Goal: Information Seeking & Learning: Compare options

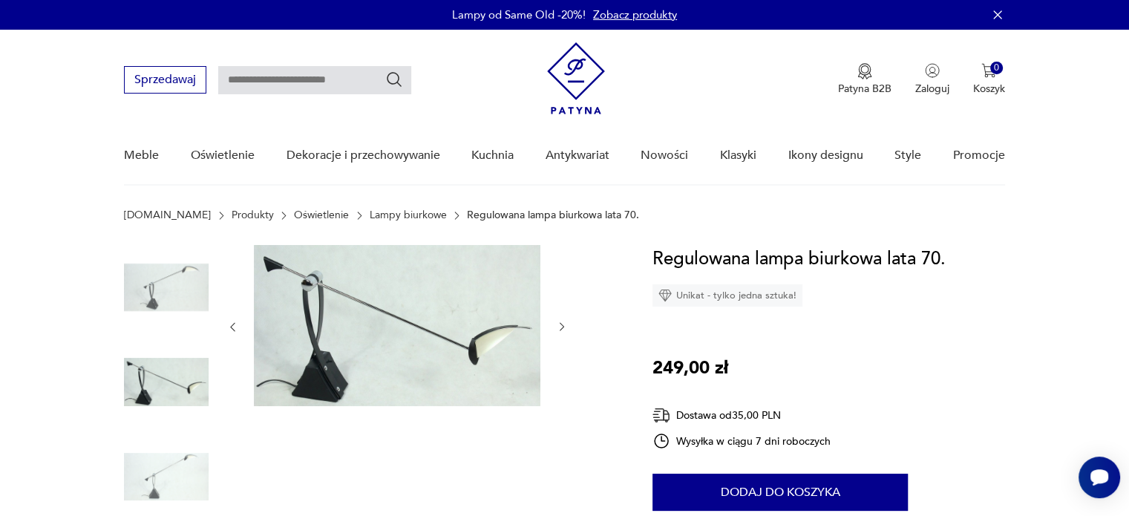
click at [178, 278] on img at bounding box center [166, 287] width 85 height 85
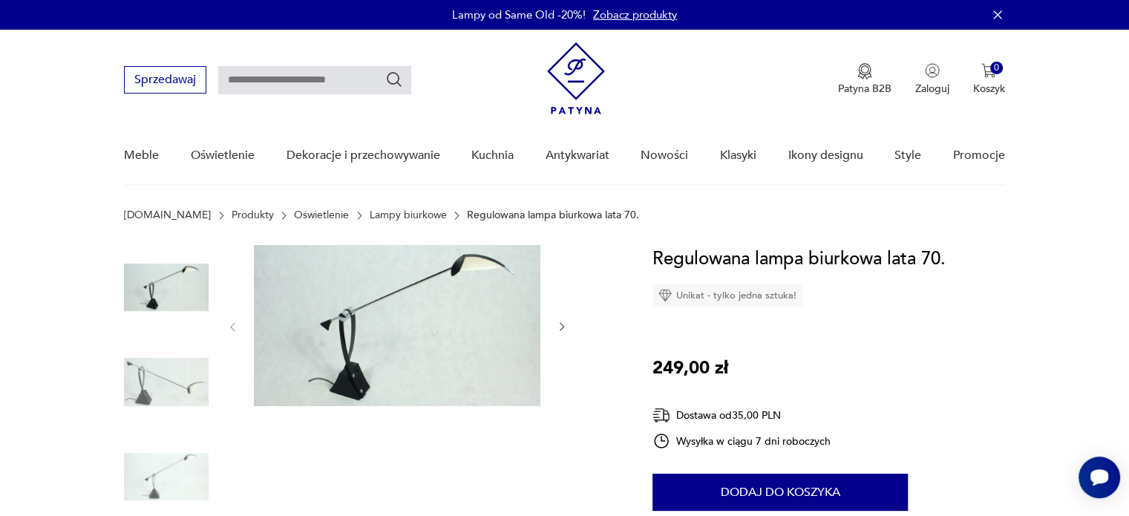
click at [464, 269] on img at bounding box center [397, 325] width 287 height 161
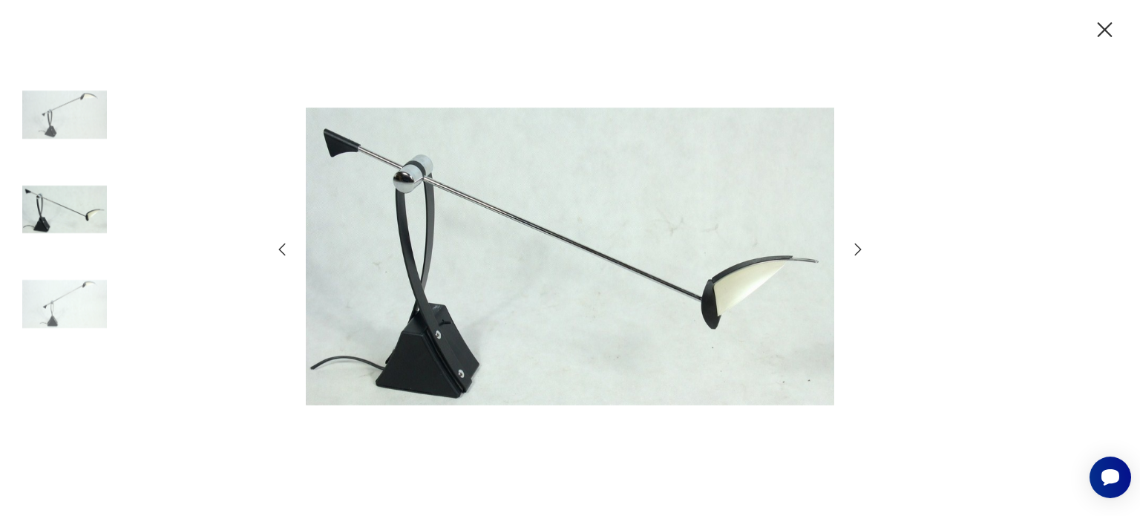
click at [858, 249] on icon "button" at bounding box center [858, 250] width 18 height 18
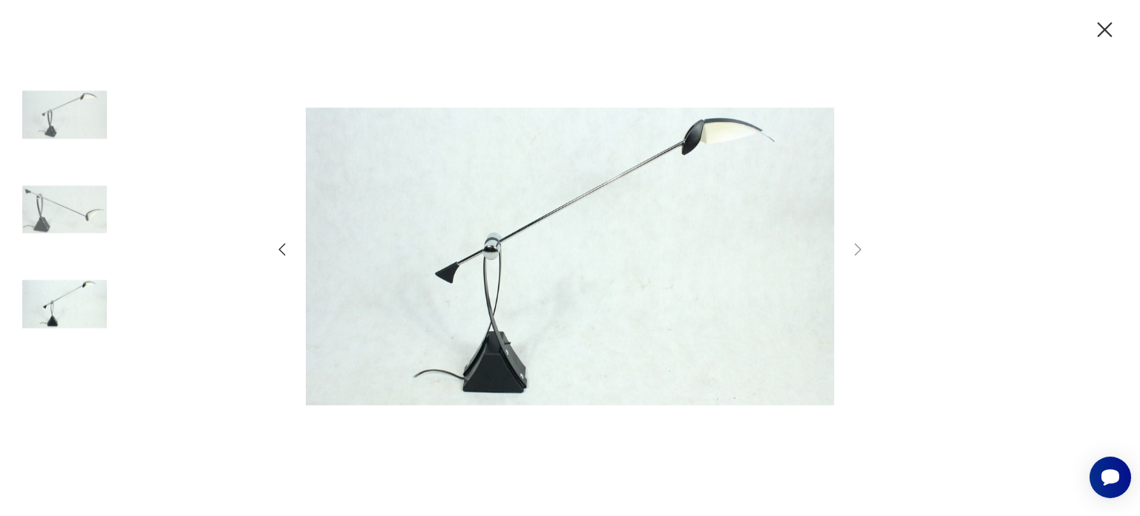
click at [421, 388] on img at bounding box center [570, 256] width 529 height 413
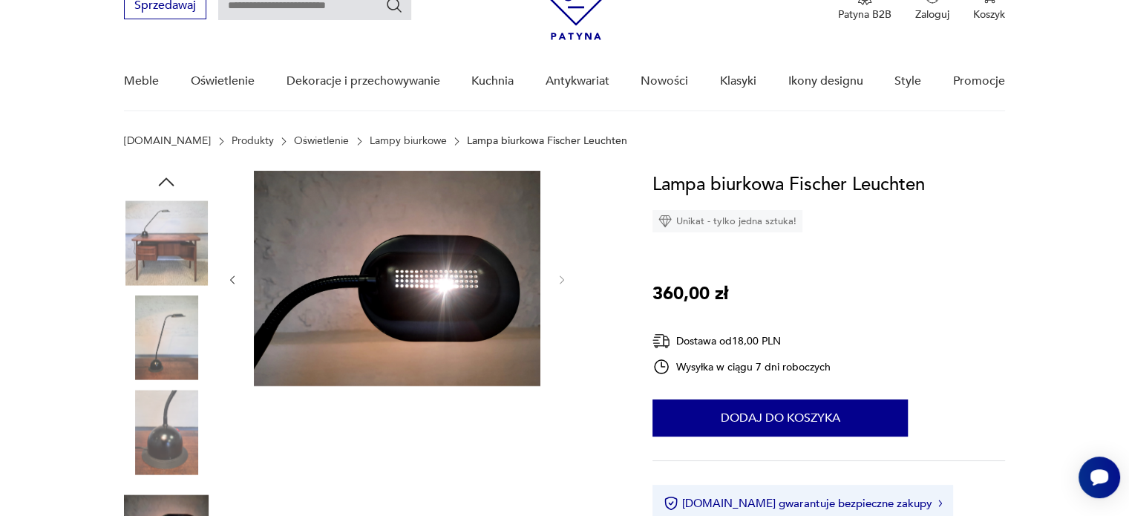
click at [195, 356] on img at bounding box center [166, 337] width 85 height 85
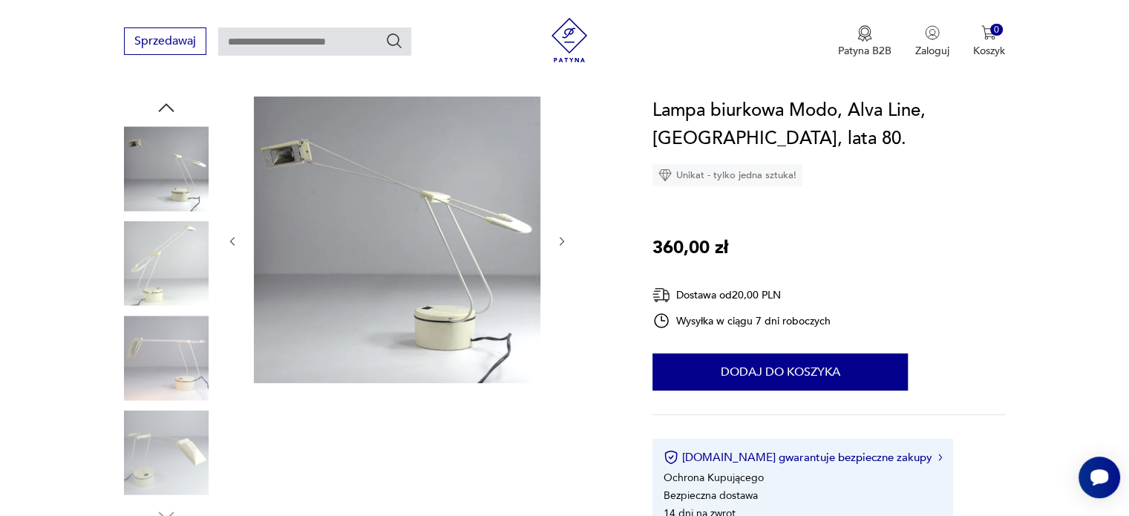
click at [168, 287] on img at bounding box center [166, 263] width 85 height 85
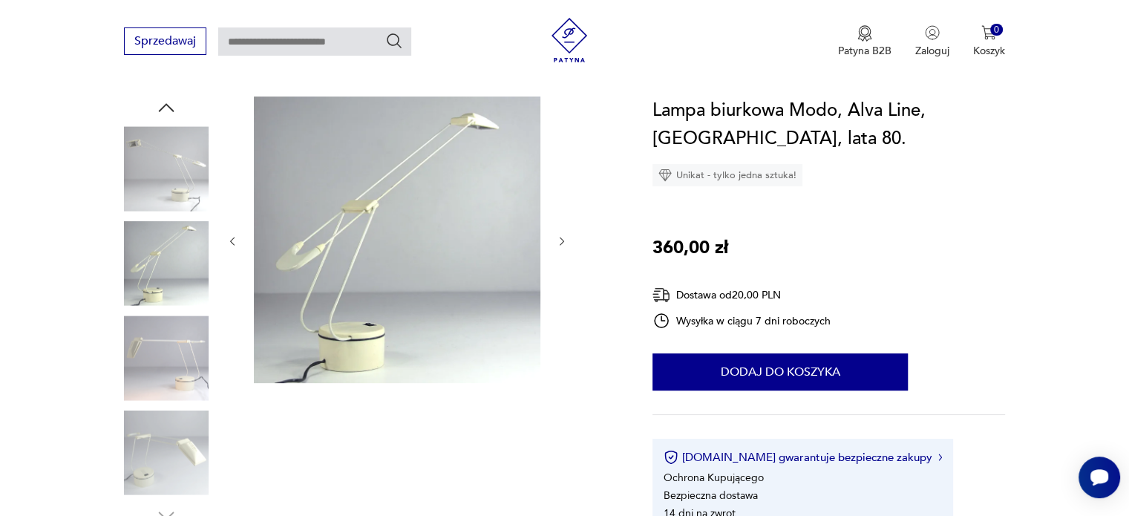
click at [184, 350] on img at bounding box center [166, 357] width 85 height 85
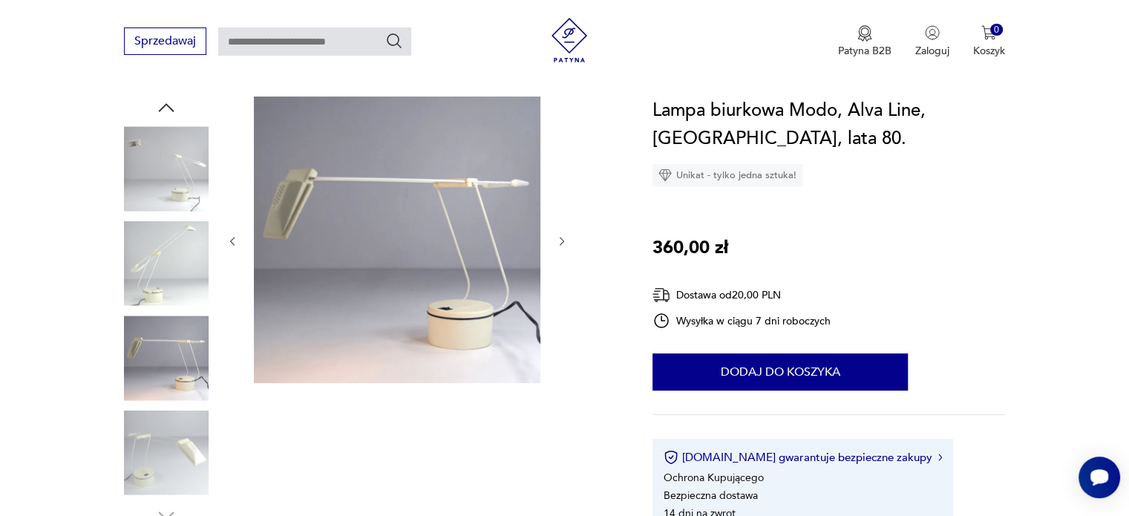
click at [192, 432] on img at bounding box center [166, 452] width 85 height 85
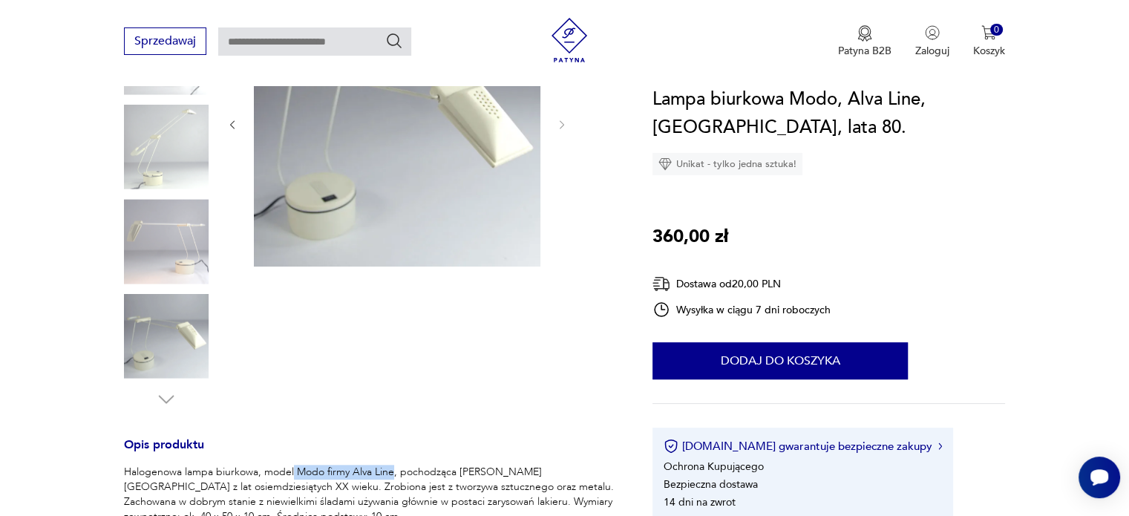
scroll to position [229, 0]
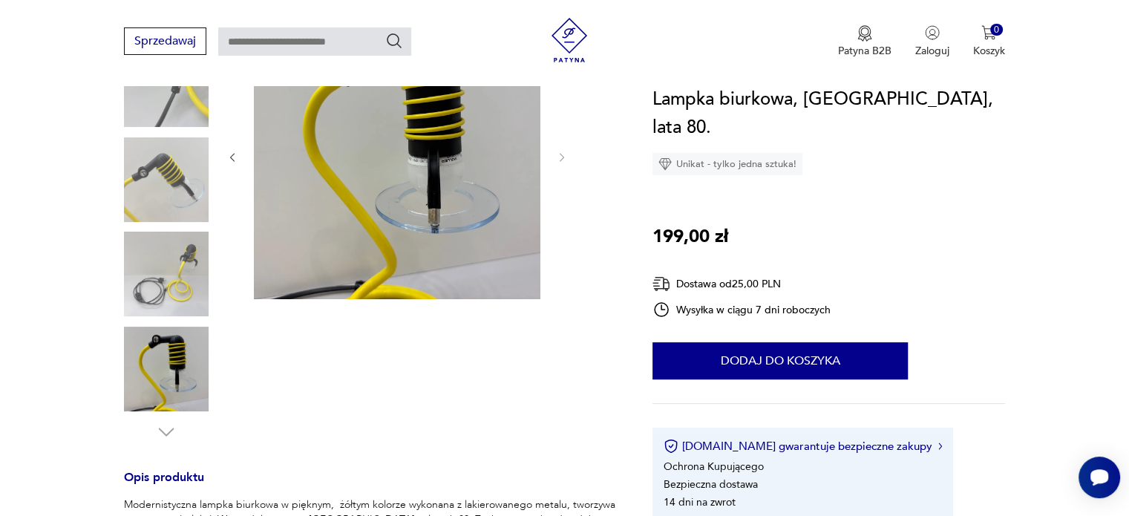
scroll to position [217, 0]
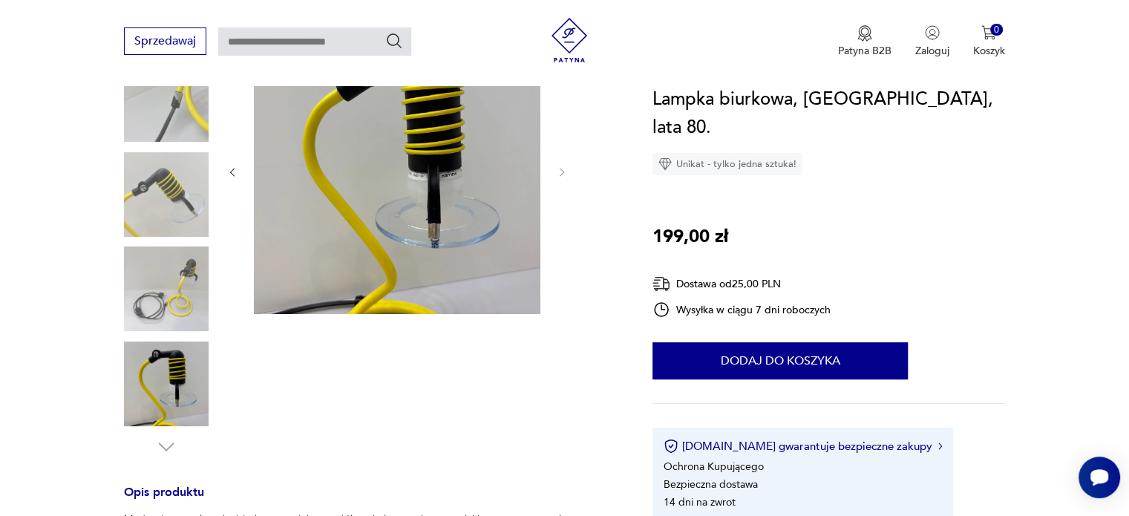
click at [145, 386] on img at bounding box center [166, 383] width 85 height 85
click at [175, 210] on img at bounding box center [166, 194] width 85 height 85
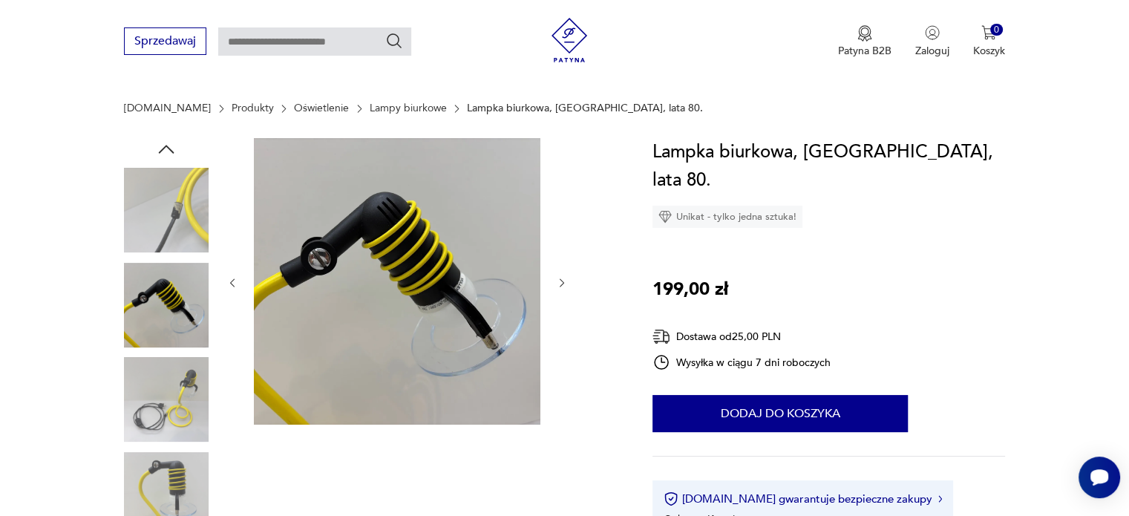
scroll to position [92, 0]
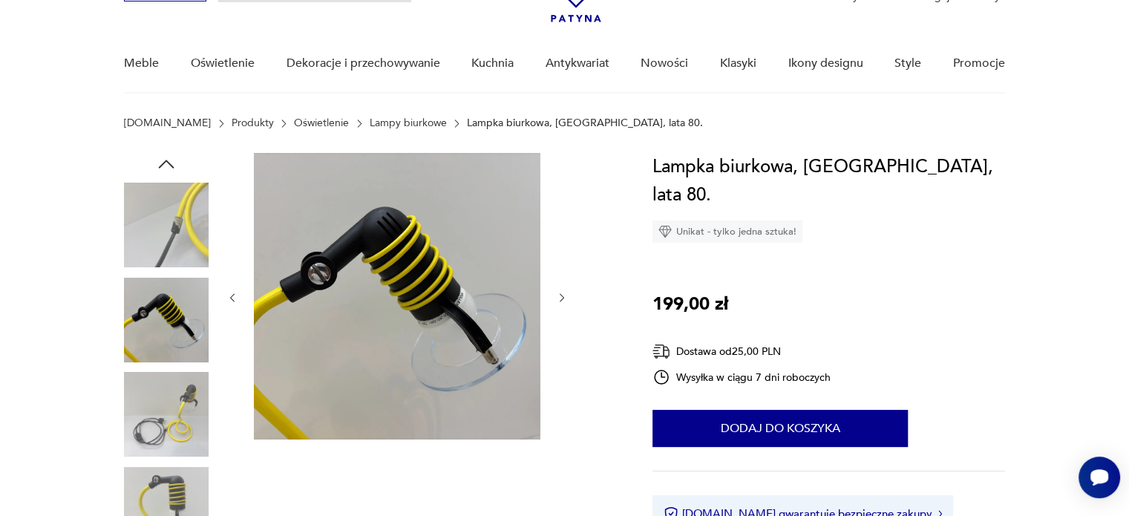
click at [151, 216] on img at bounding box center [166, 225] width 85 height 85
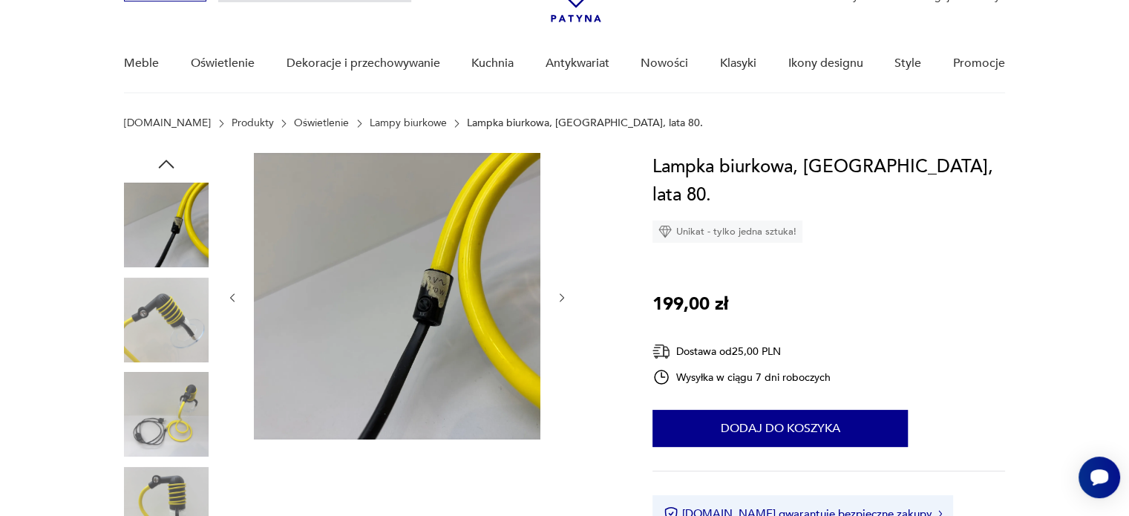
click at [183, 340] on img at bounding box center [166, 320] width 85 height 85
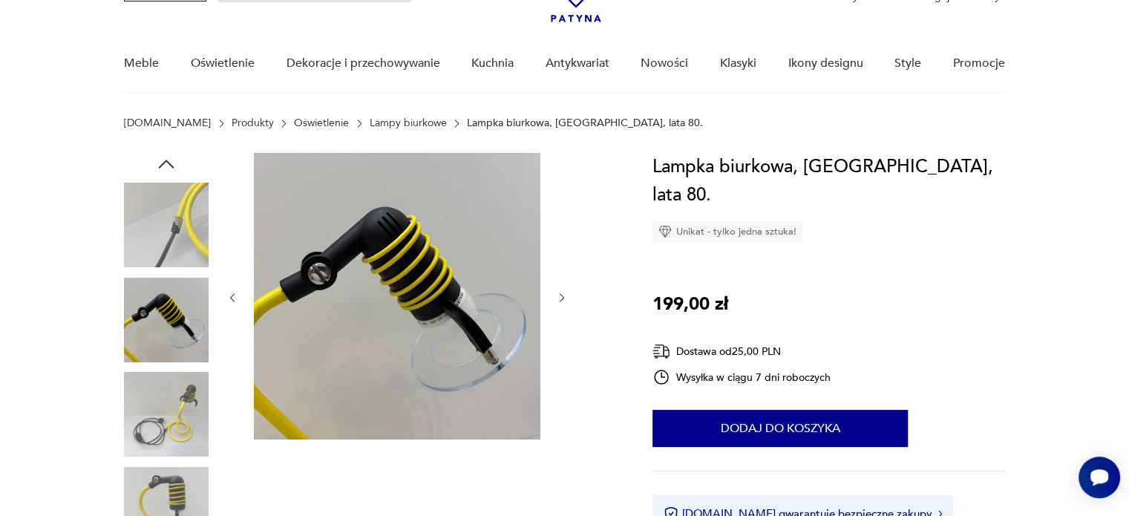
click at [182, 413] on img at bounding box center [166, 414] width 85 height 85
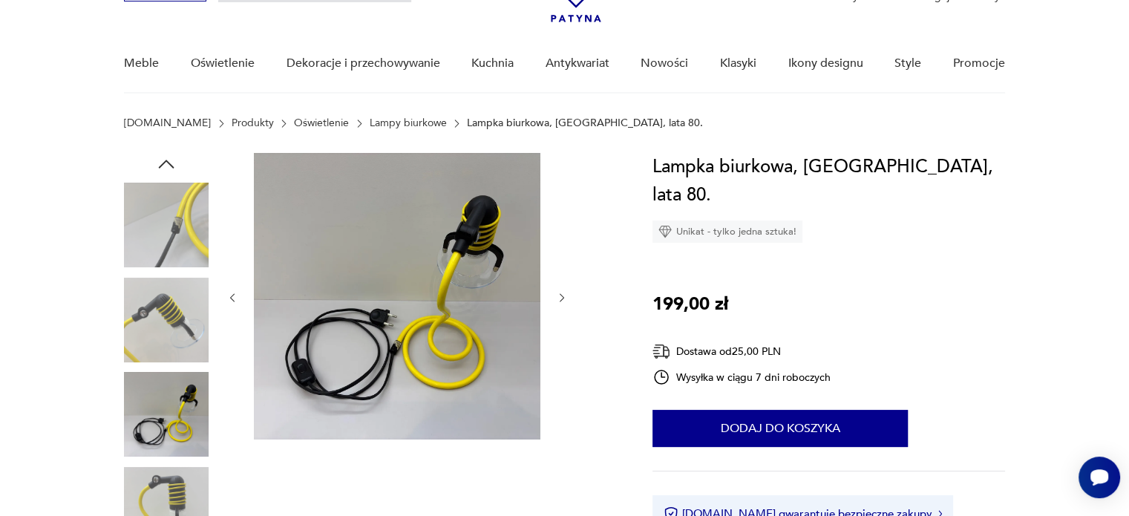
click at [164, 497] on img at bounding box center [166, 509] width 85 height 85
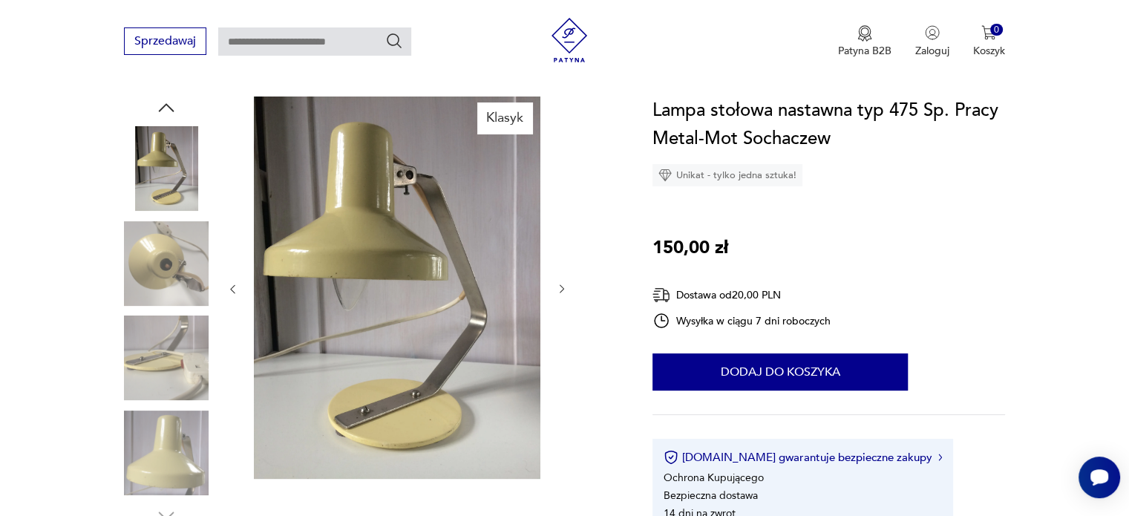
click at [160, 256] on img at bounding box center [166, 263] width 85 height 85
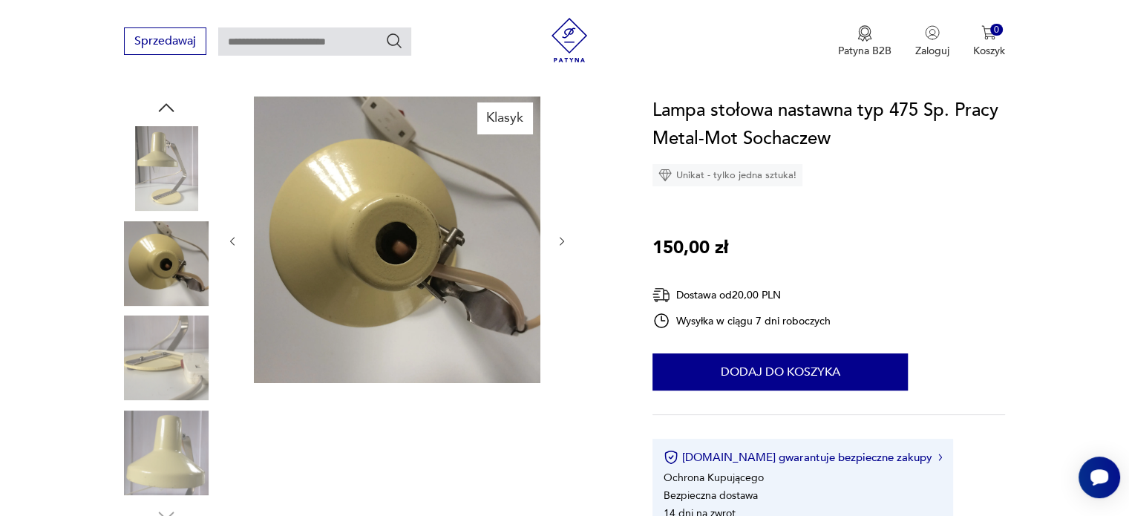
click at [166, 379] on img at bounding box center [166, 357] width 85 height 85
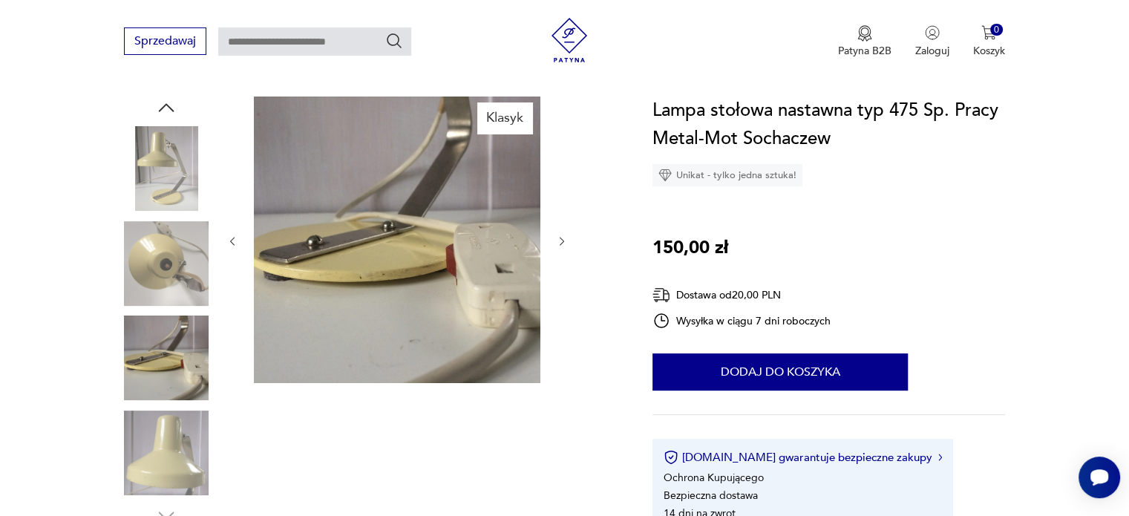
click at [169, 448] on img at bounding box center [166, 452] width 85 height 85
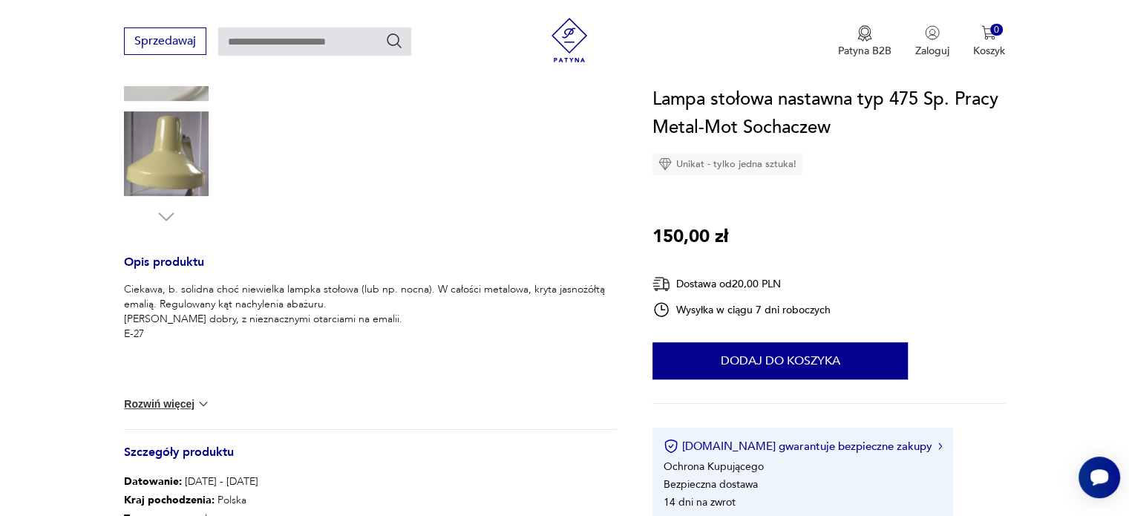
scroll to position [454, 0]
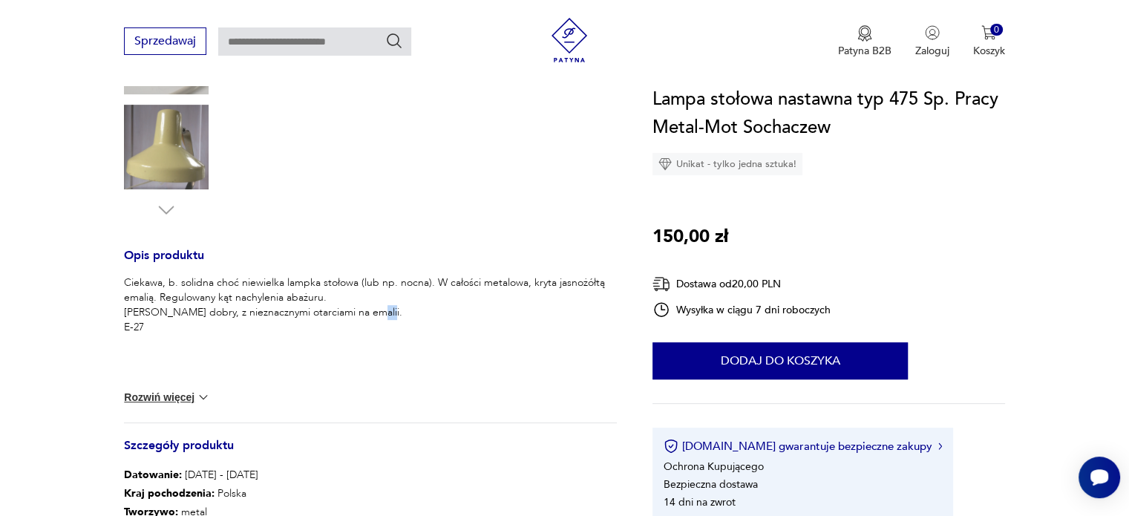
drag, startPoint x: 140, startPoint y: 328, endPoint x: 122, endPoint y: 328, distance: 18.6
click at [122, 328] on section "Klasyk Opis produktu Ciekawa, b. solidna choć niewielka lampka stołowa (lub np.…" at bounding box center [564, 238] width 1129 height 894
drag, startPoint x: 142, startPoint y: 329, endPoint x: 123, endPoint y: 335, distance: 19.5
click at [123, 335] on section "Klasyk Opis produktu Ciekawa, b. solidna choć niewielka lampka stołowa (lub np.…" at bounding box center [564, 238] width 1129 height 894
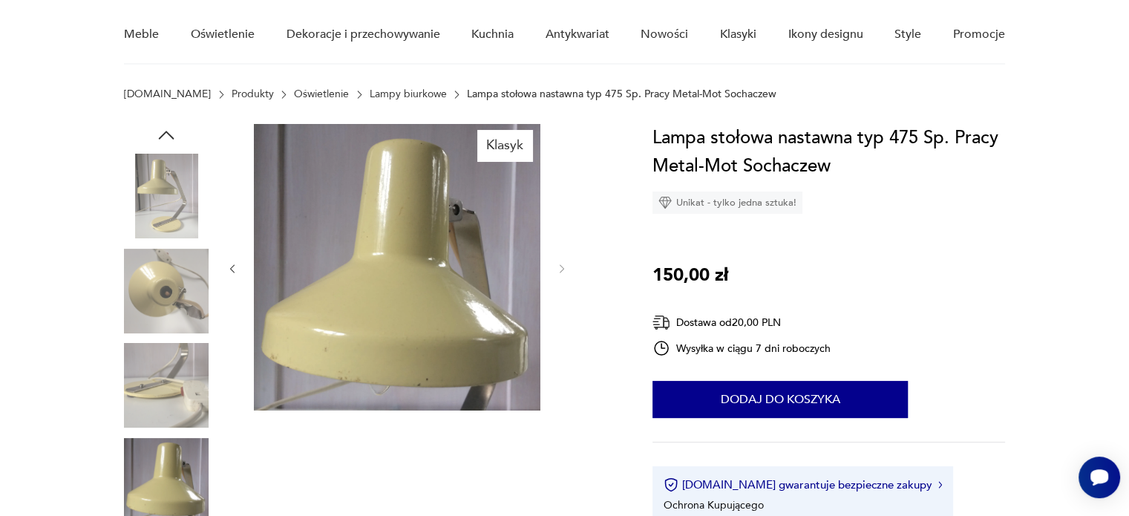
scroll to position [117, 0]
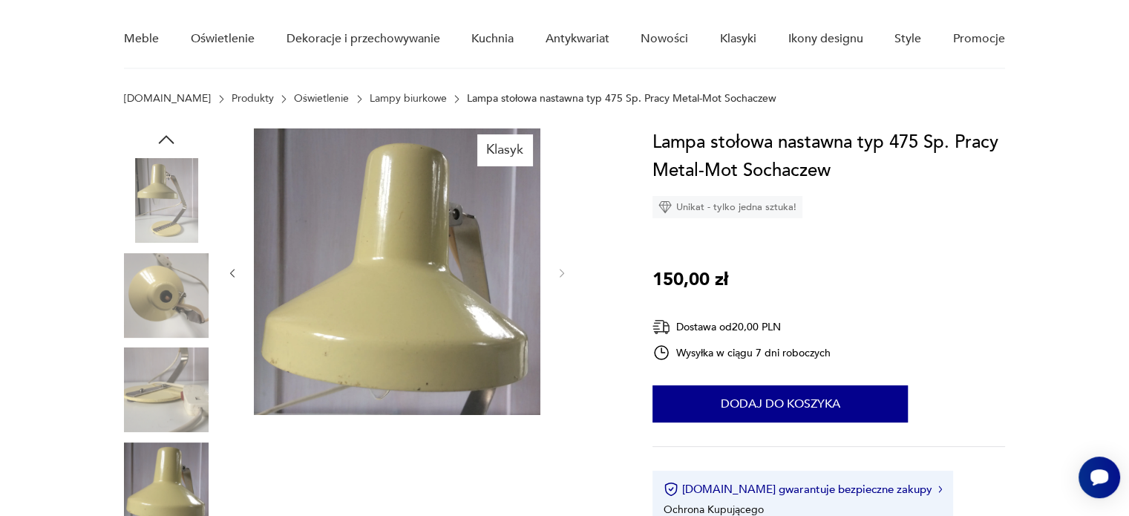
click at [169, 192] on img at bounding box center [166, 200] width 85 height 85
